Goal: Task Accomplishment & Management: Manage account settings

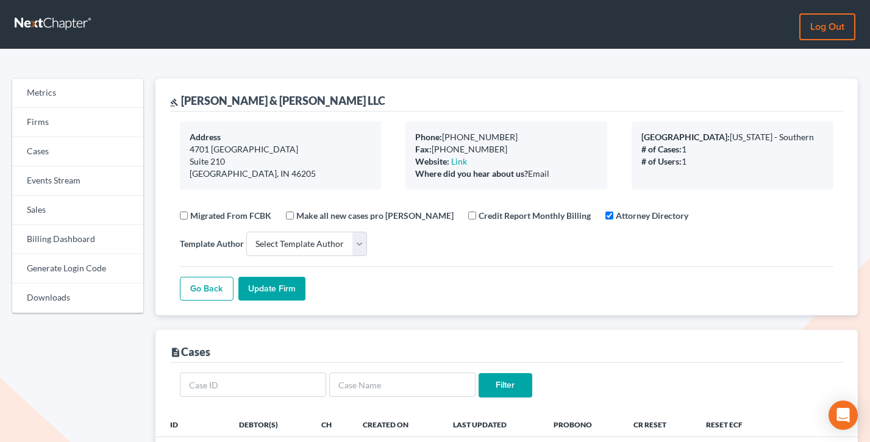
select select
click at [85, 118] on link "Firms" at bounding box center [77, 122] width 131 height 29
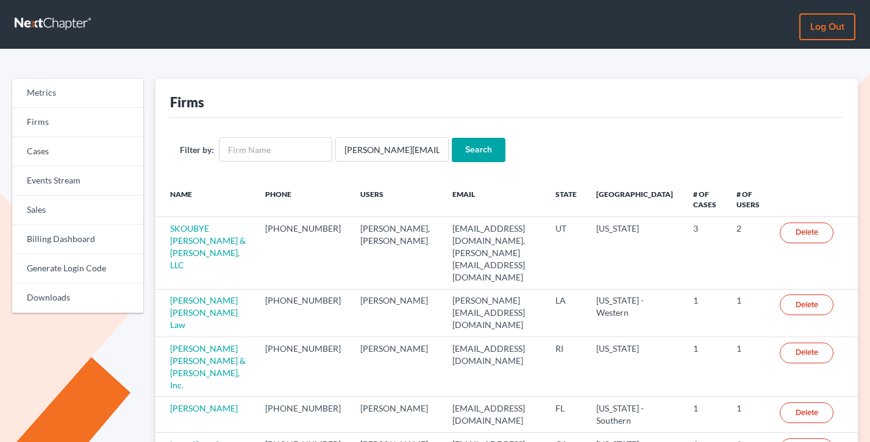
scroll to position [0, 2]
type input "[PERSON_NAME][EMAIL_ADDRESS][DOMAIN_NAME]"
click at [452, 138] on input "Search" at bounding box center [479, 150] width 54 height 24
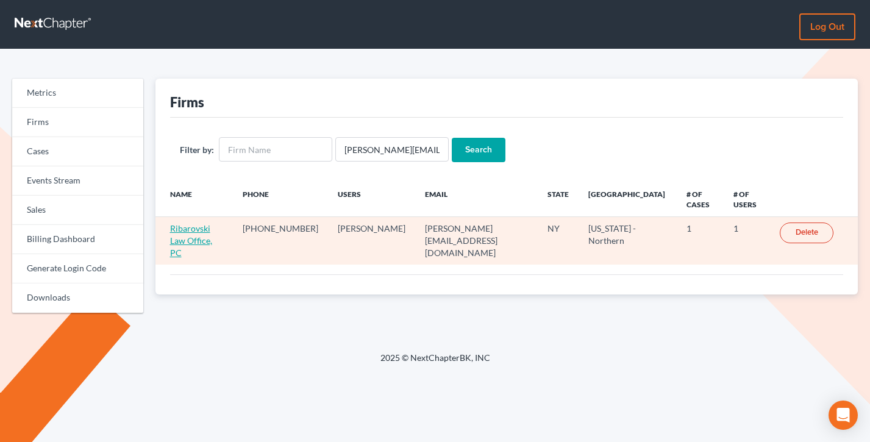
click at [212, 231] on link "Ribarovski Law Office, PC" at bounding box center [191, 240] width 42 height 35
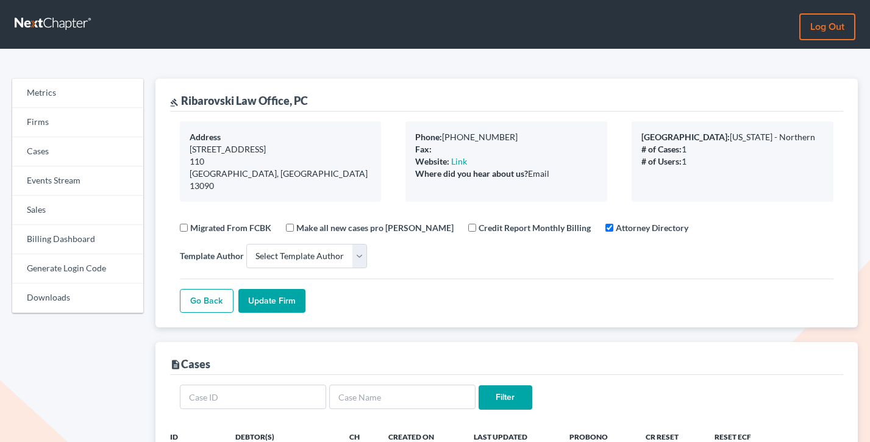
select select
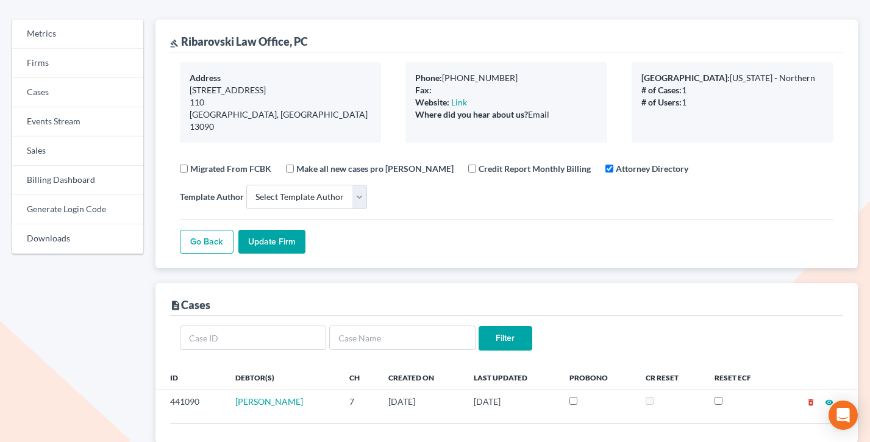
scroll to position [3, 0]
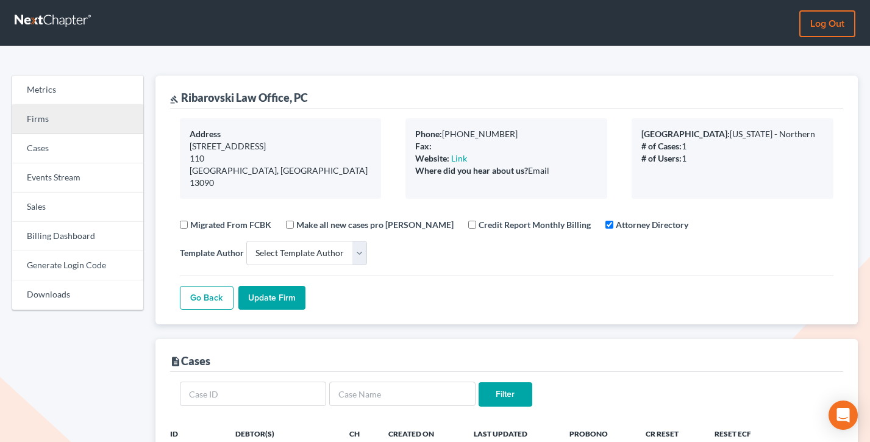
click at [44, 112] on link "Firms" at bounding box center [77, 119] width 131 height 29
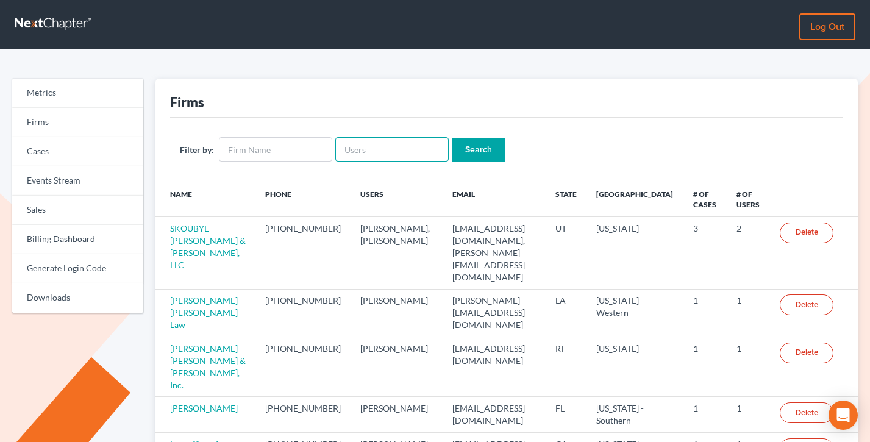
click at [367, 148] on input "text" at bounding box center [391, 149] width 113 height 24
paste input "[EMAIL_ADDRESS][DOMAIN_NAME]"
type input "[EMAIL_ADDRESS][DOMAIN_NAME]"
click at [452, 138] on input "Search" at bounding box center [479, 150] width 54 height 24
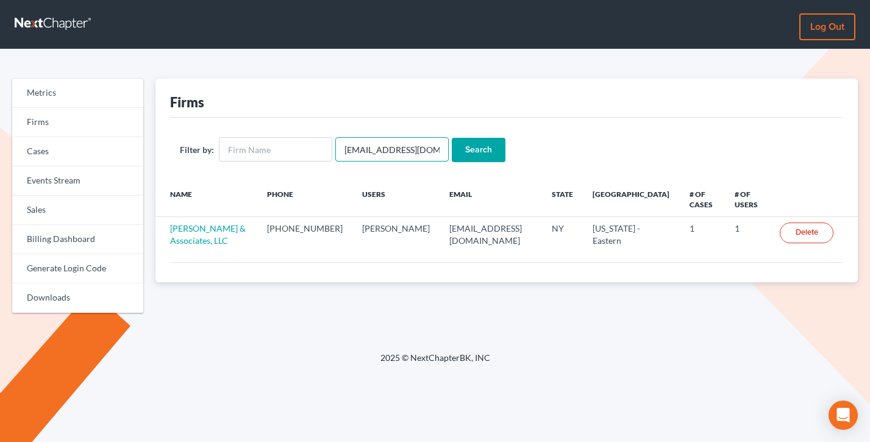
click at [397, 149] on input "[EMAIL_ADDRESS][DOMAIN_NAME]" at bounding box center [391, 149] width 113 height 24
click at [397, 149] on input "nextchapter.dc3zf@passmail.com" at bounding box center [391, 149] width 113 height 24
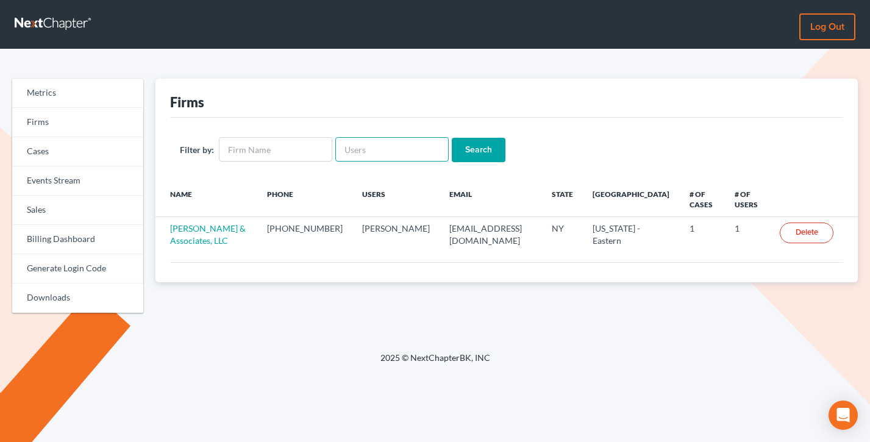
paste input "[EMAIL_ADDRESS][DOMAIN_NAME]"
type input "jodyh@barrettfinancial.com"
click at [452, 138] on input "Search" at bounding box center [479, 150] width 54 height 24
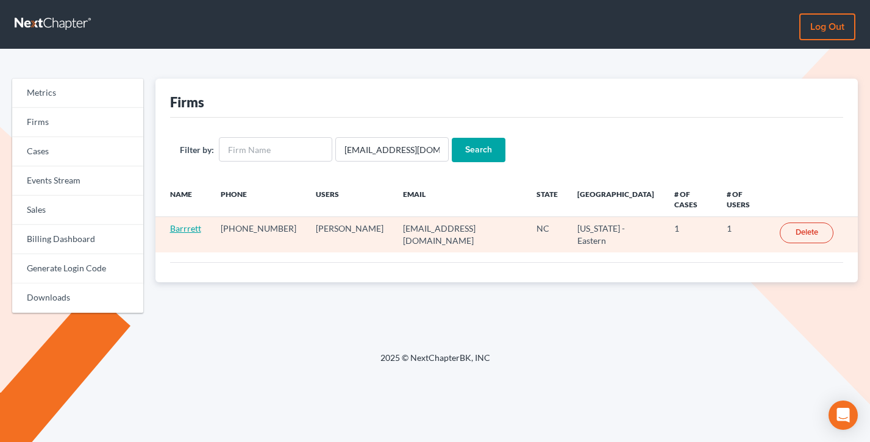
click at [183, 223] on link "Barrrett" at bounding box center [185, 228] width 31 height 10
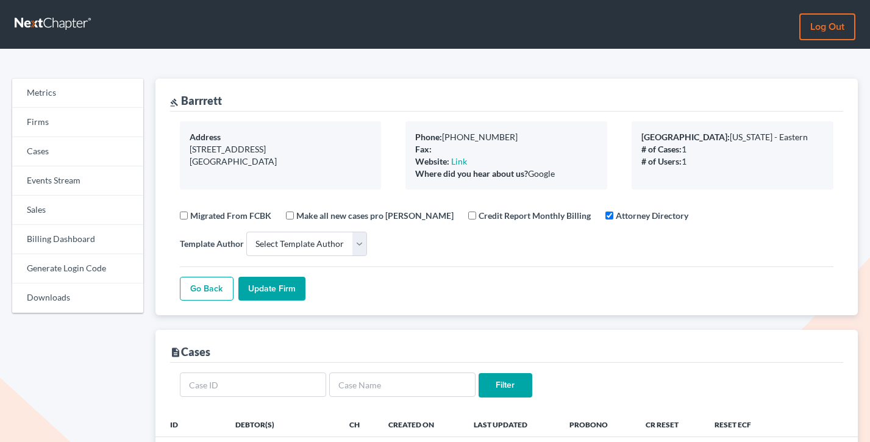
select select
click at [74, 119] on link "Firms" at bounding box center [77, 122] width 131 height 29
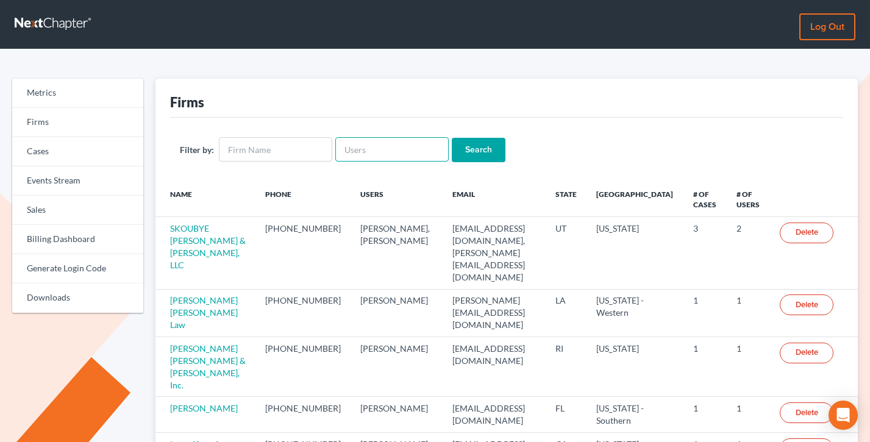
click at [362, 154] on input "text" at bounding box center [391, 149] width 113 height 24
paste input "[EMAIL_ADDRESS][DOMAIN_NAME]"
type input "[EMAIL_ADDRESS][DOMAIN_NAME]"
click at [452, 138] on input "Search" at bounding box center [479, 150] width 54 height 24
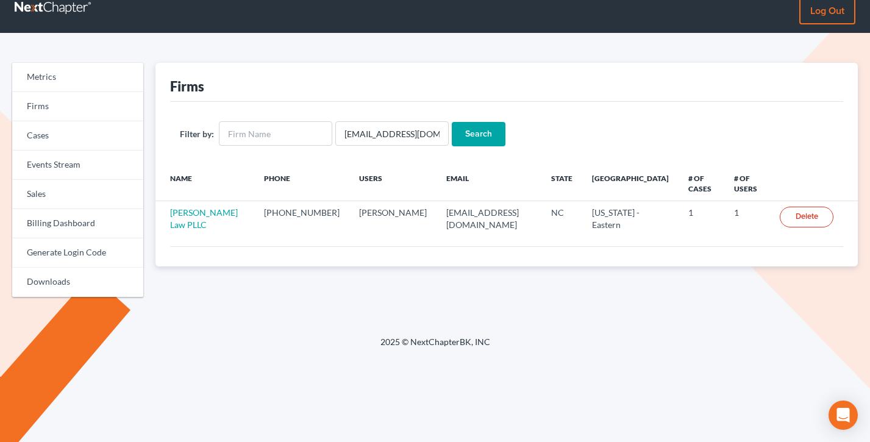
scroll to position [22, 0]
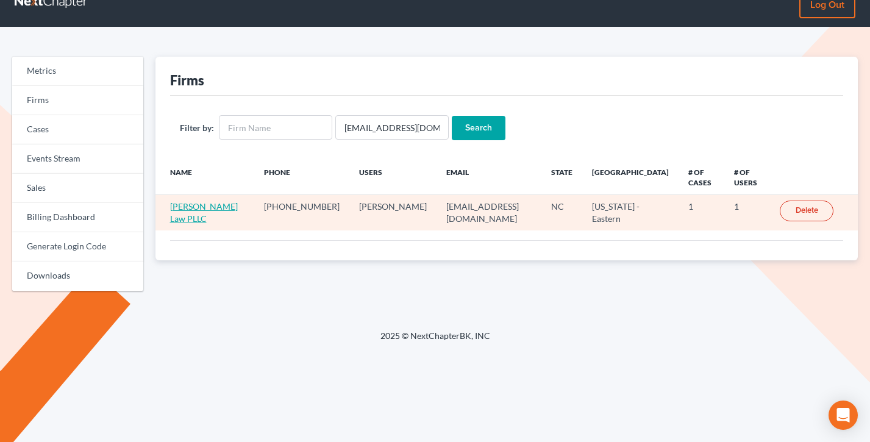
click at [187, 209] on link "[PERSON_NAME] Law PLLC" at bounding box center [204, 212] width 68 height 23
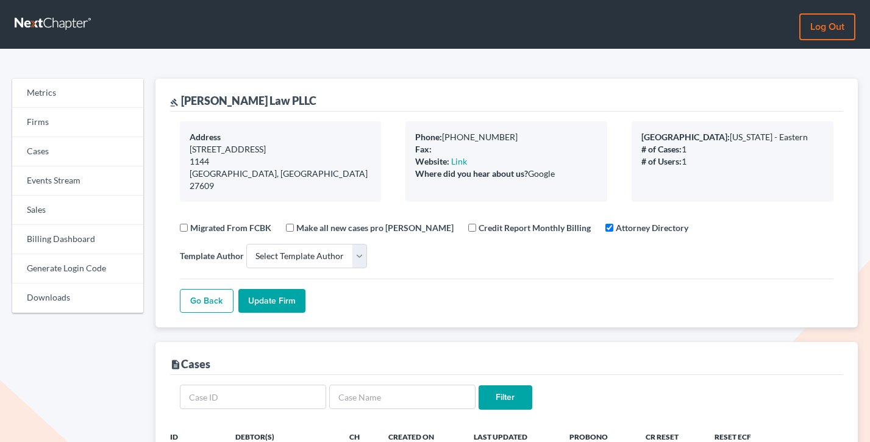
select select
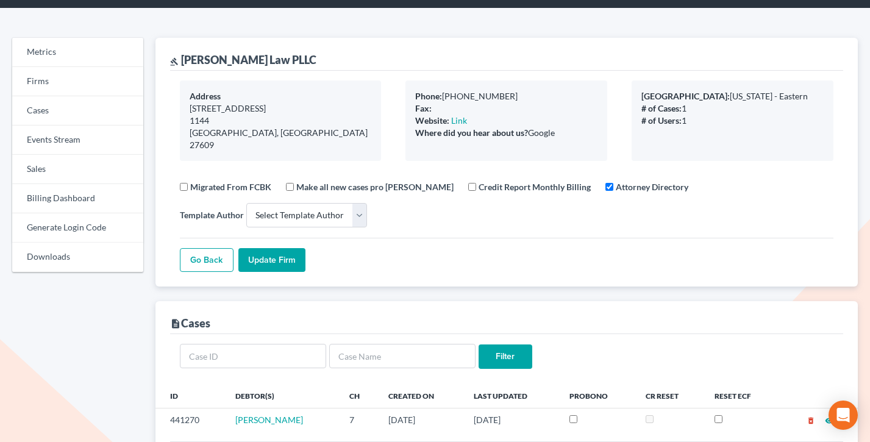
scroll to position [1, 0]
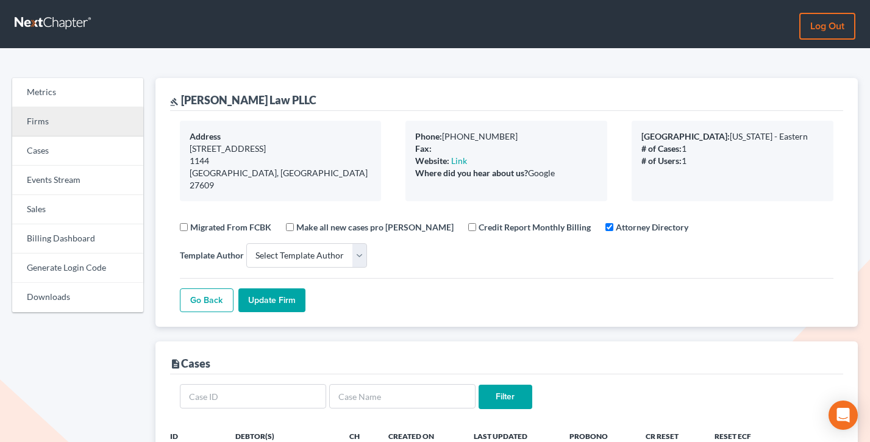
click at [46, 123] on link "Firms" at bounding box center [77, 121] width 131 height 29
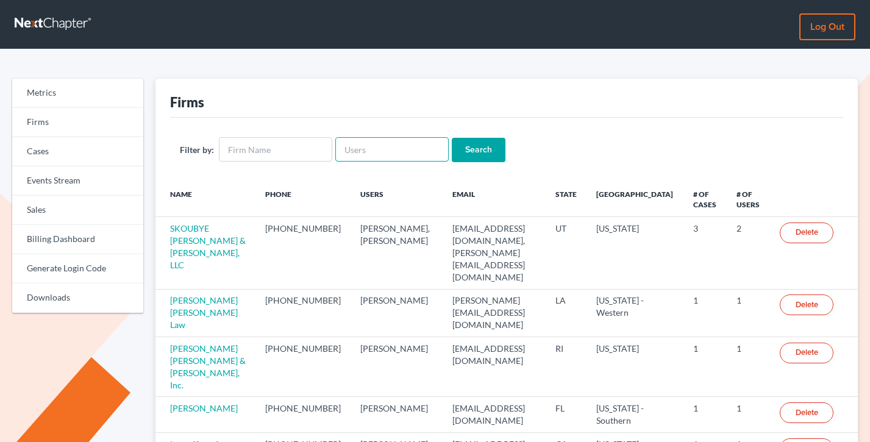
click at [359, 150] on input "text" at bounding box center [391, 149] width 113 height 24
paste input "cherylqian209@gmail.com"
type input "cherylqian209@gmail.com"
click at [452, 138] on input "Search" at bounding box center [479, 150] width 54 height 24
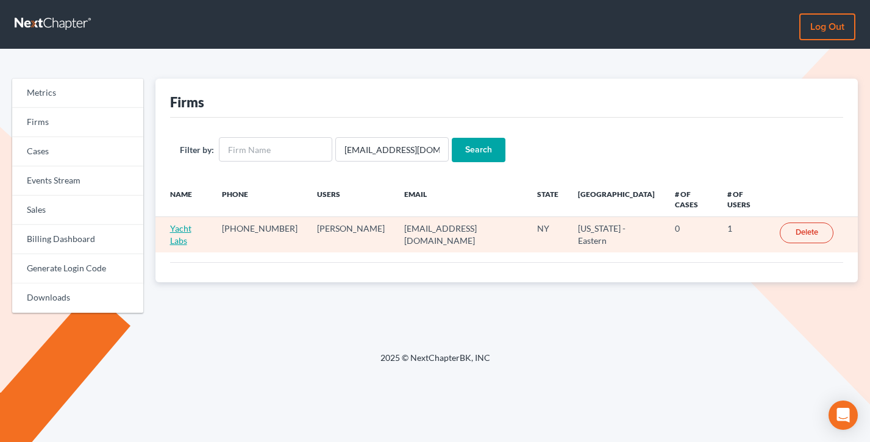
click at [177, 223] on link "Yacht Labs" at bounding box center [180, 234] width 21 height 23
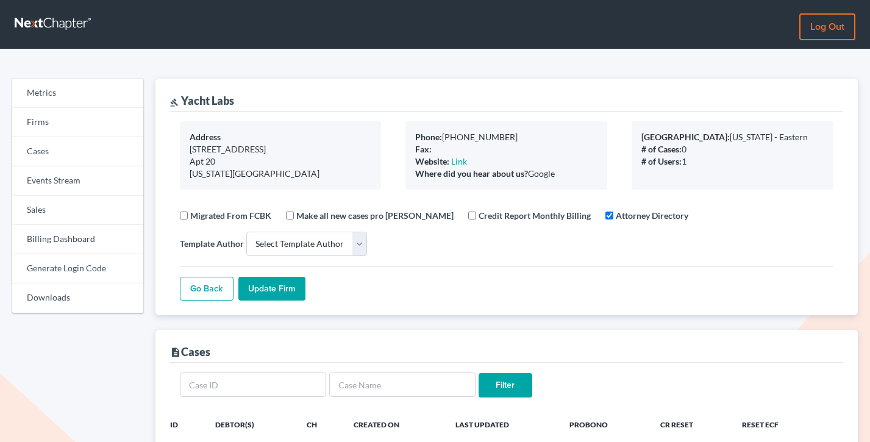
select select
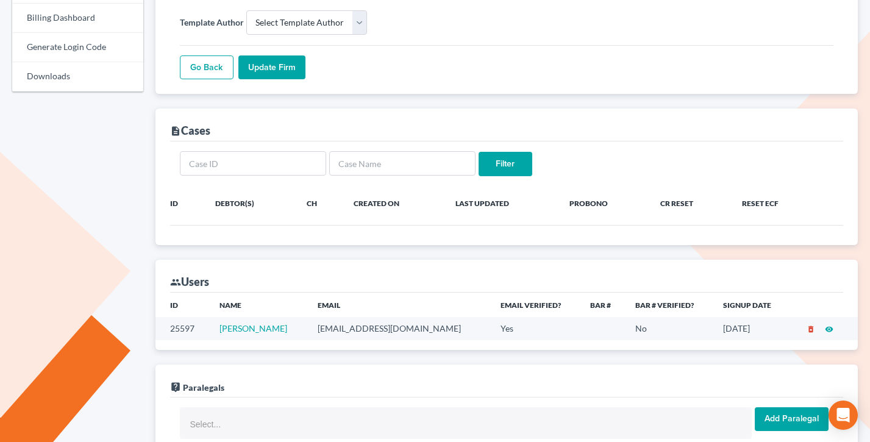
scroll to position [258, 0]
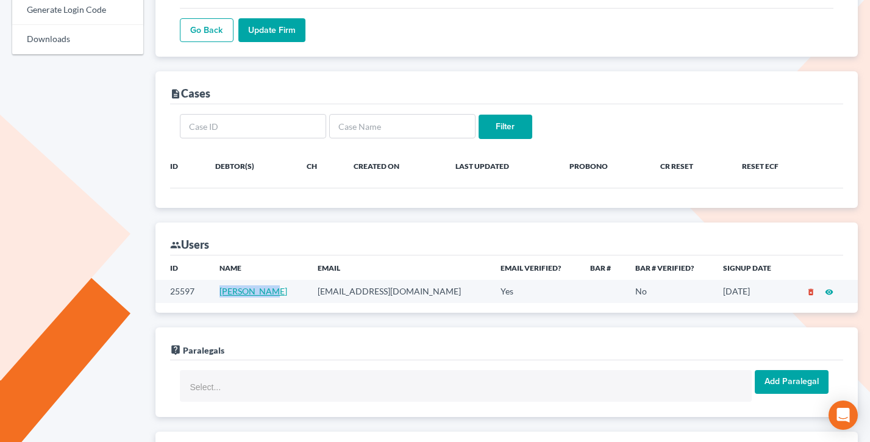
drag, startPoint x: 278, startPoint y: 293, endPoint x: 230, endPoint y: 292, distance: 48.8
click at [227, 292] on td "Cheryl Qian" at bounding box center [259, 291] width 98 height 23
copy link "Cheryl Qian"
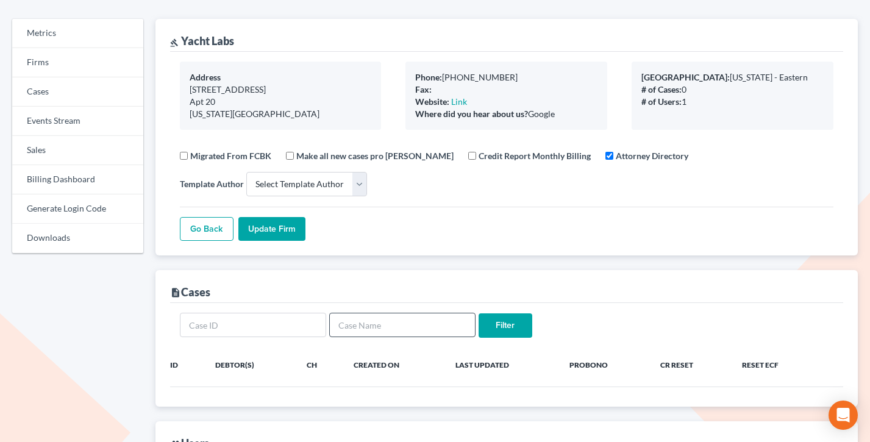
scroll to position [0, 0]
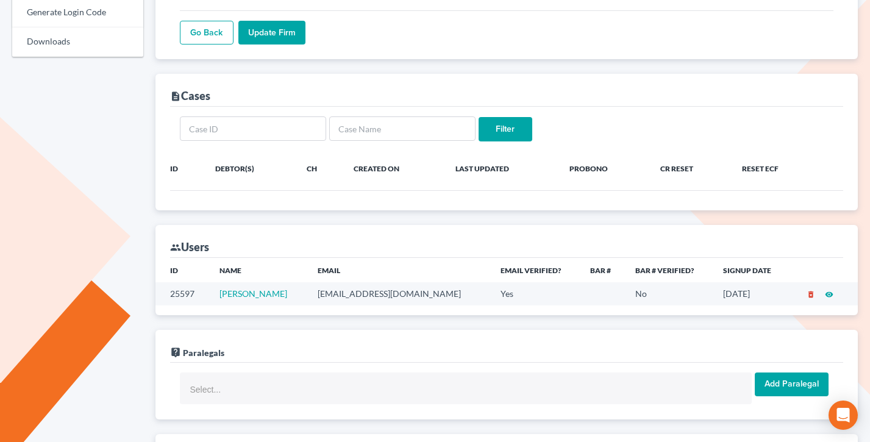
click at [369, 294] on td "cherylqian209@gmail.com" at bounding box center [399, 293] width 183 height 23
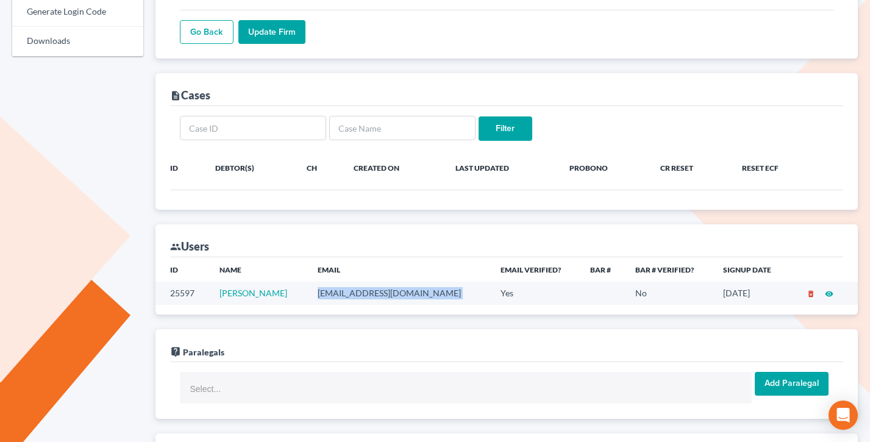
click at [369, 294] on td "cherylqian209@gmail.com" at bounding box center [399, 293] width 183 height 23
copy td "cherylqian209@gmail.com"
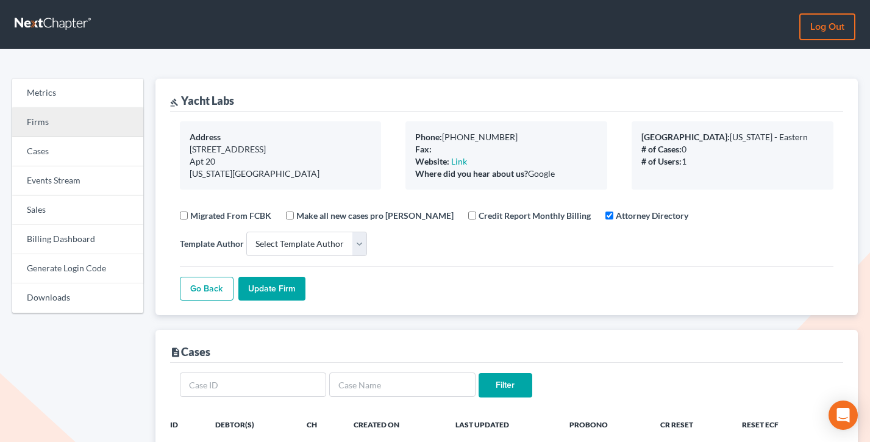
click at [60, 126] on link "Firms" at bounding box center [77, 122] width 131 height 29
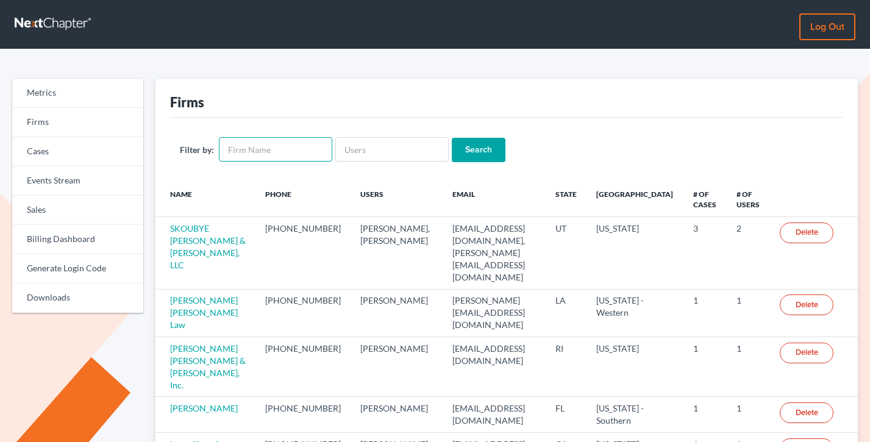
click at [278, 146] on input "text" at bounding box center [275, 149] width 113 height 24
type input "[PERSON_NAME]"
click at [452, 138] on input "Search" at bounding box center [479, 150] width 54 height 24
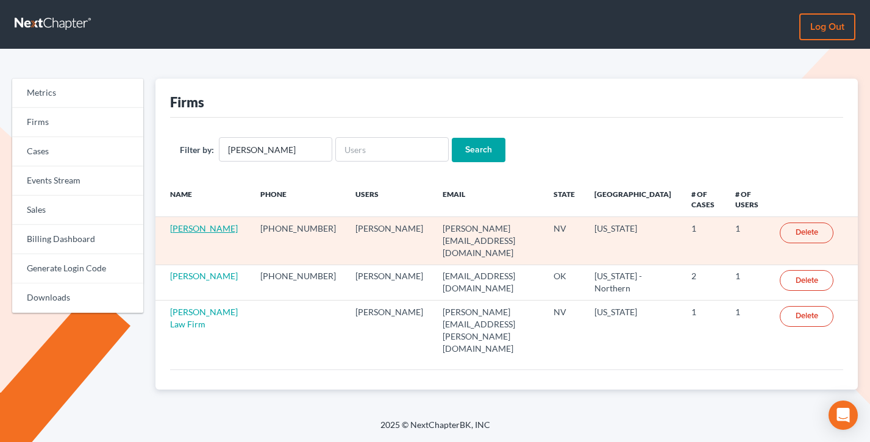
click at [175, 232] on link "[PERSON_NAME]" at bounding box center [204, 228] width 68 height 10
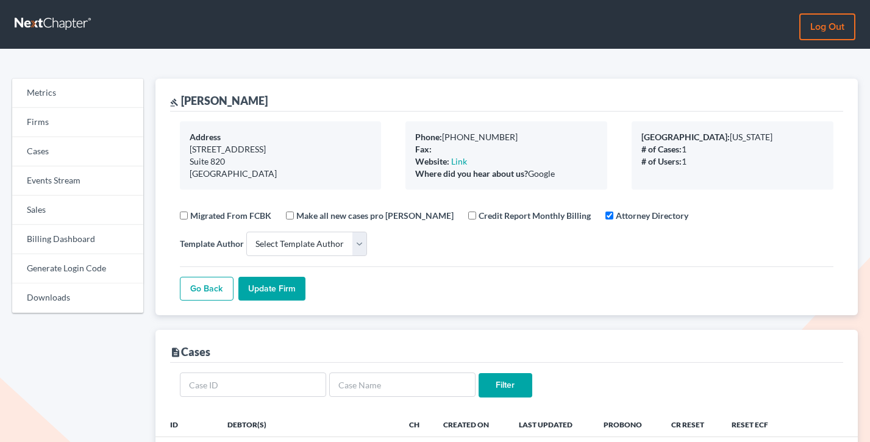
select select
click at [829, 30] on link "Log out" at bounding box center [827, 26] width 56 height 27
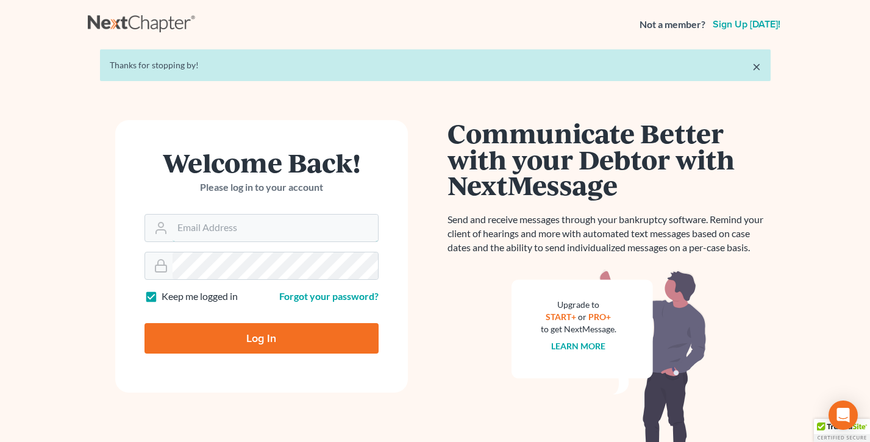
type input "[EMAIL_ADDRESS][DOMAIN_NAME]"
click at [271, 341] on input "Log In" at bounding box center [261, 338] width 234 height 30
type input "Thinking..."
